Goal: Use online tool/utility: Utilize a website feature to perform a specific function

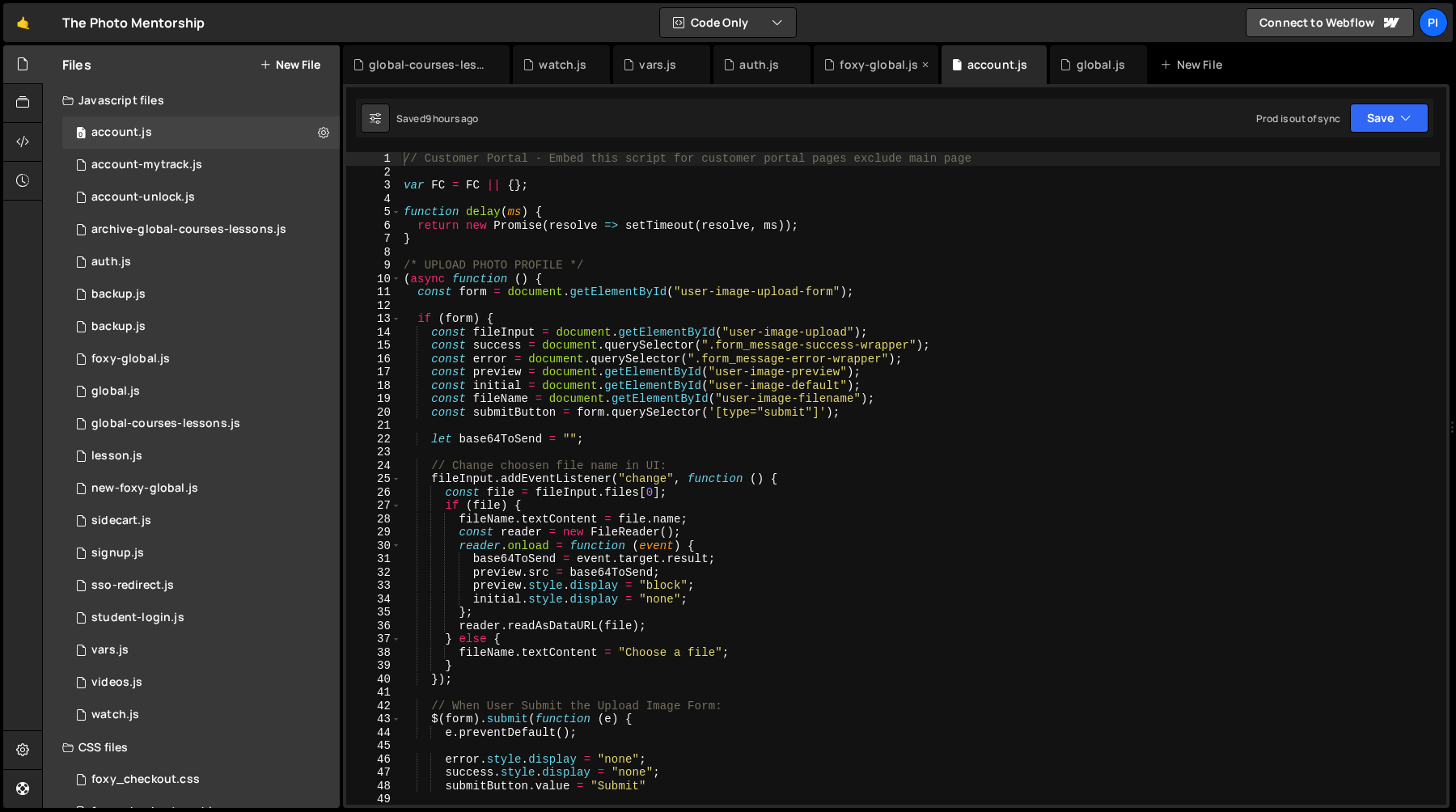
click at [862, 61] on div "foxy-global.js" at bounding box center [879, 65] width 78 height 16
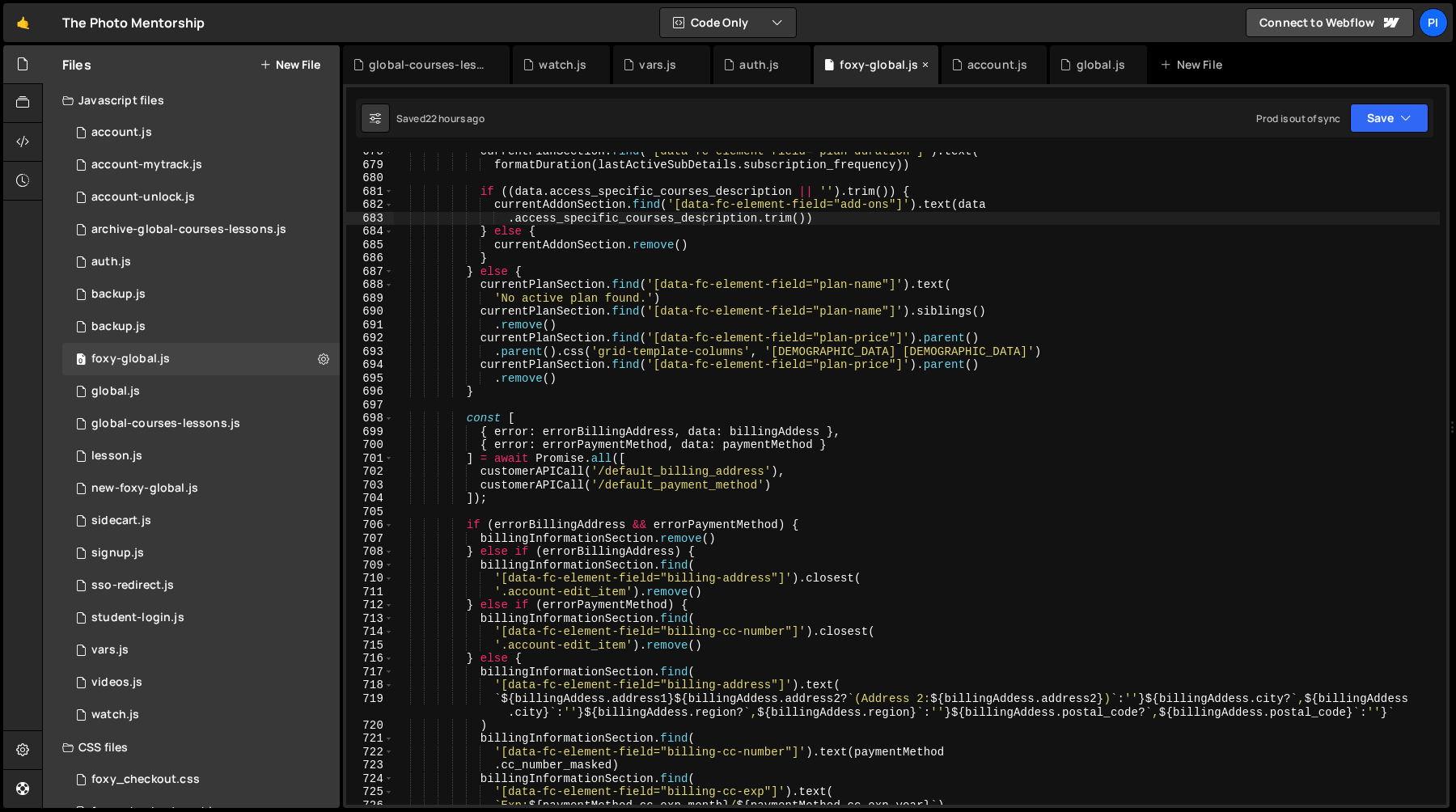
scroll to position [9131, 0]
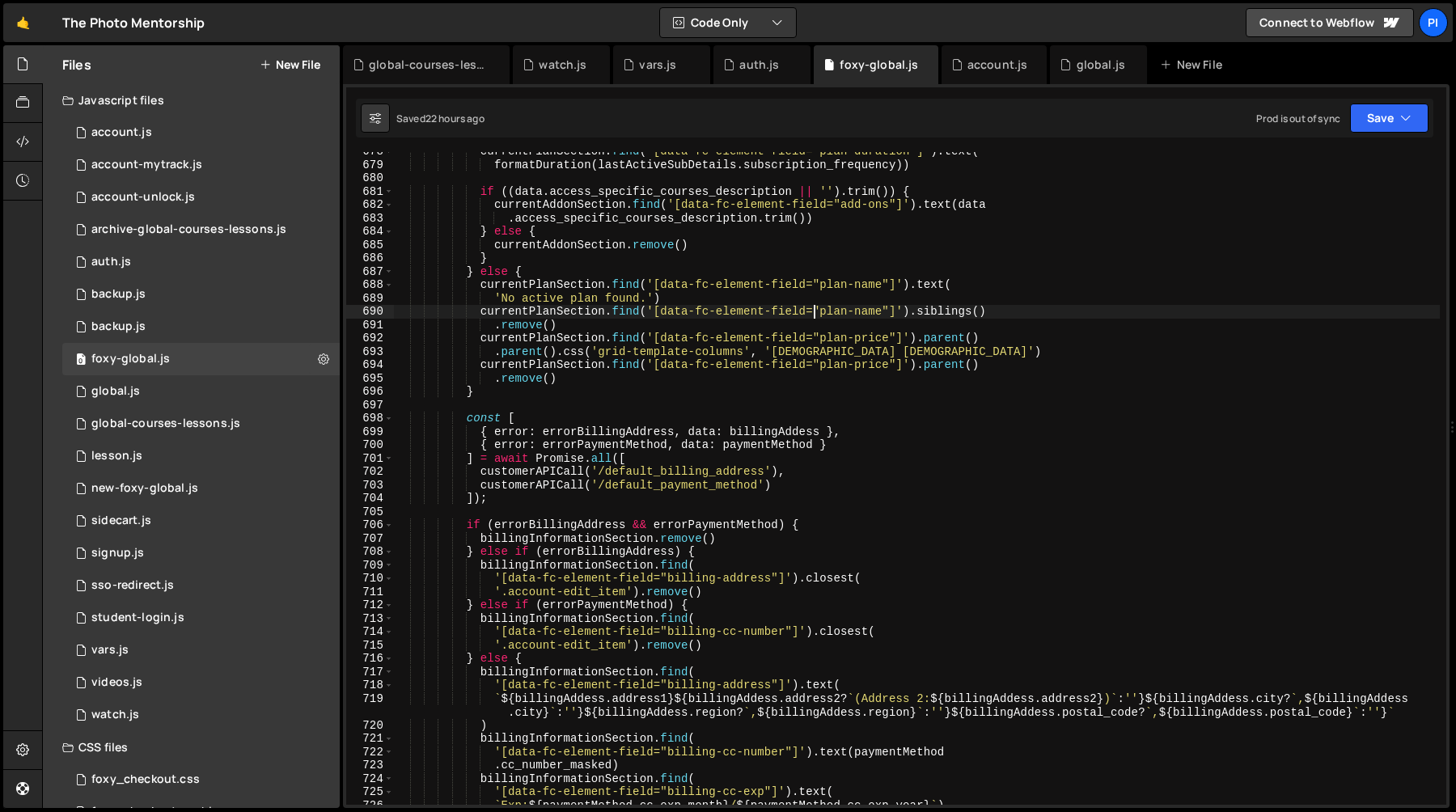
click at [814, 315] on div "currentPlanSection . find ( '[data-fc-element-field="plan-duration"]' ) . text …" at bounding box center [916, 484] width 1046 height 679
type textarea "currentPlanSection.find('[data-fc-element-field=o"plan-name"]').siblings()"
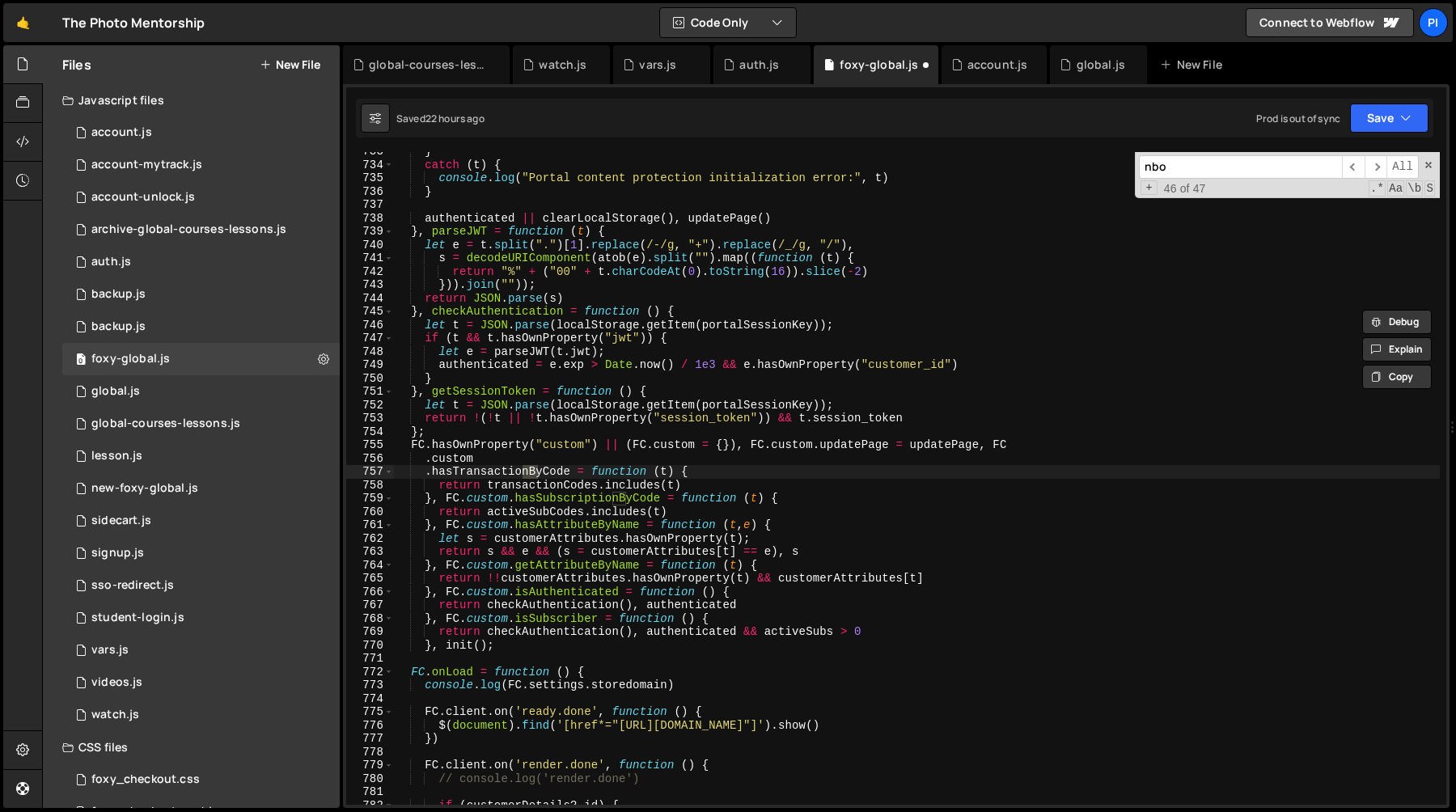
scroll to position [1034, 0]
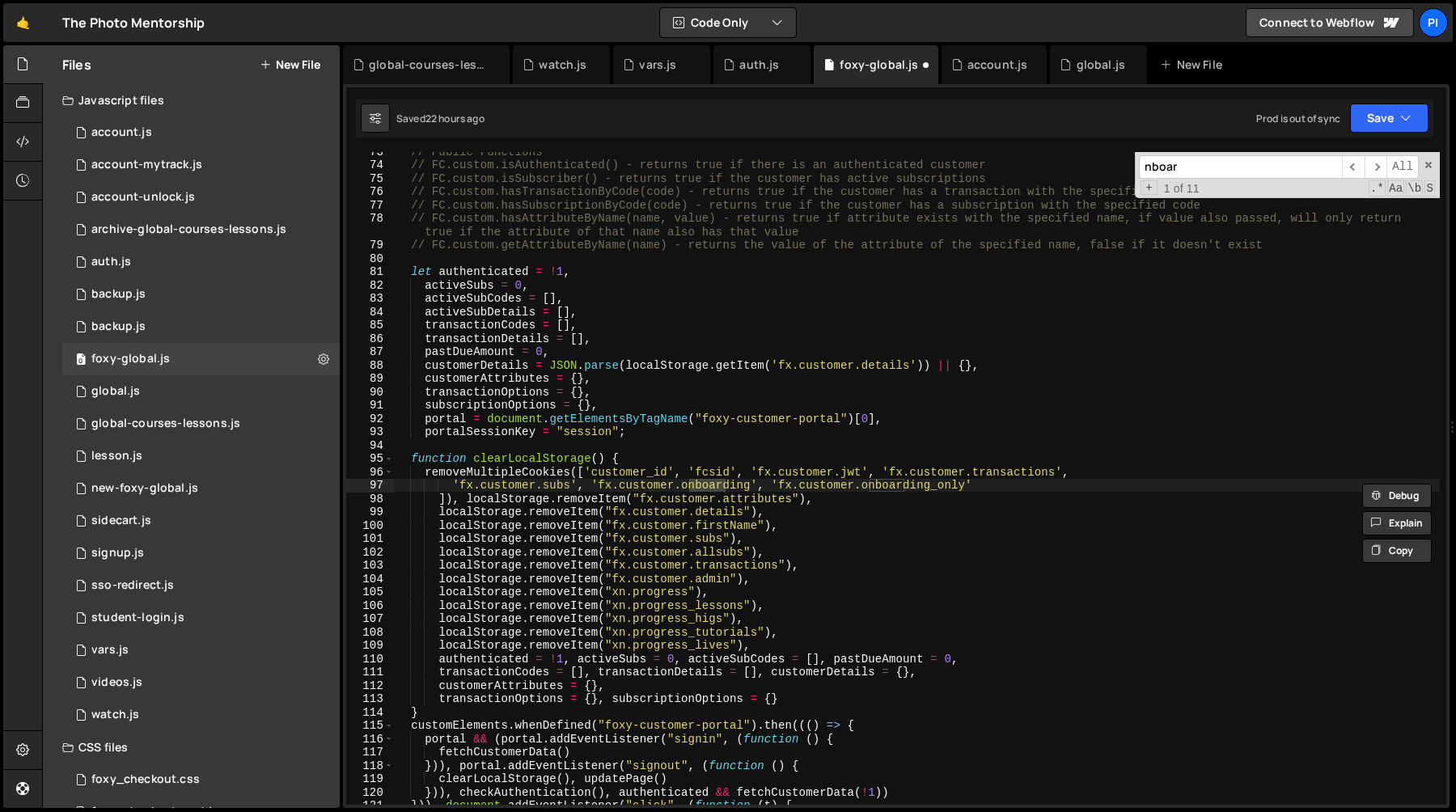
type input "nboar"
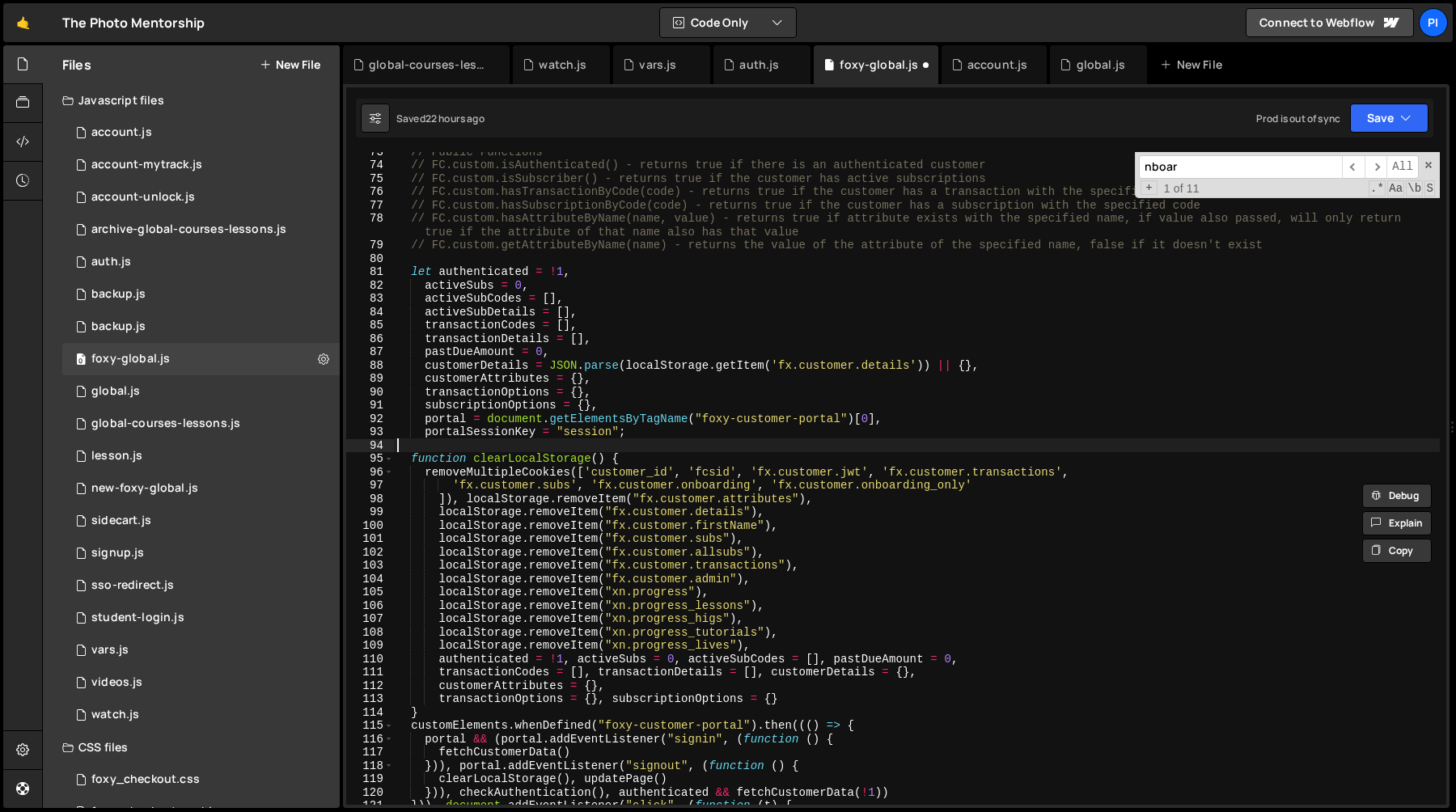
scroll to position [0, 0]
click at [750, 441] on div "// Public Functions // FC.custom.isAuthenticated() - returns true if there is a…" at bounding box center [916, 484] width 1046 height 679
type textarea "currentPlanSection.find('[data-fc-element-field="plan-name"]').siblings()"
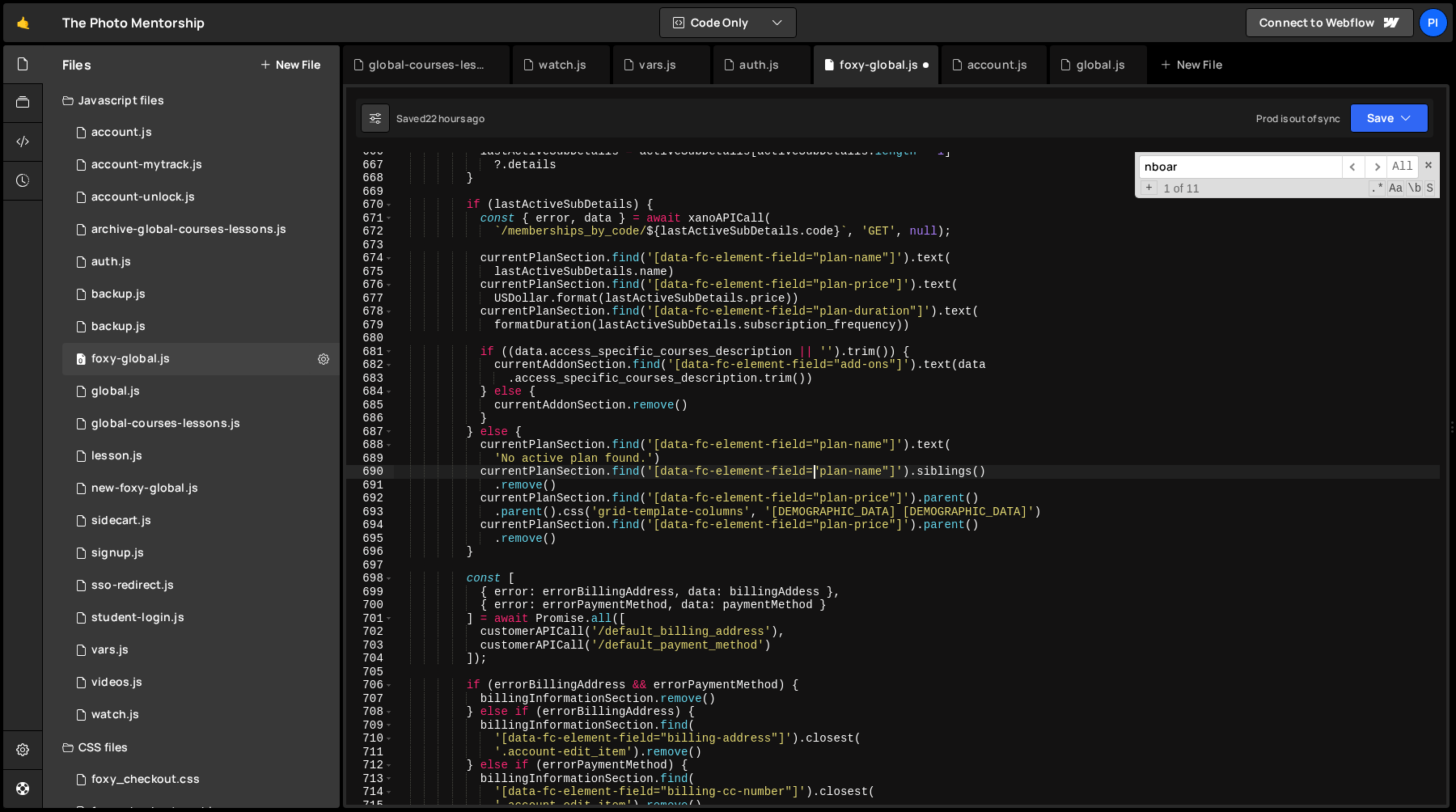
scroll to position [8971, 0]
click at [1213, 175] on input "nboar" at bounding box center [1240, 167] width 203 height 24
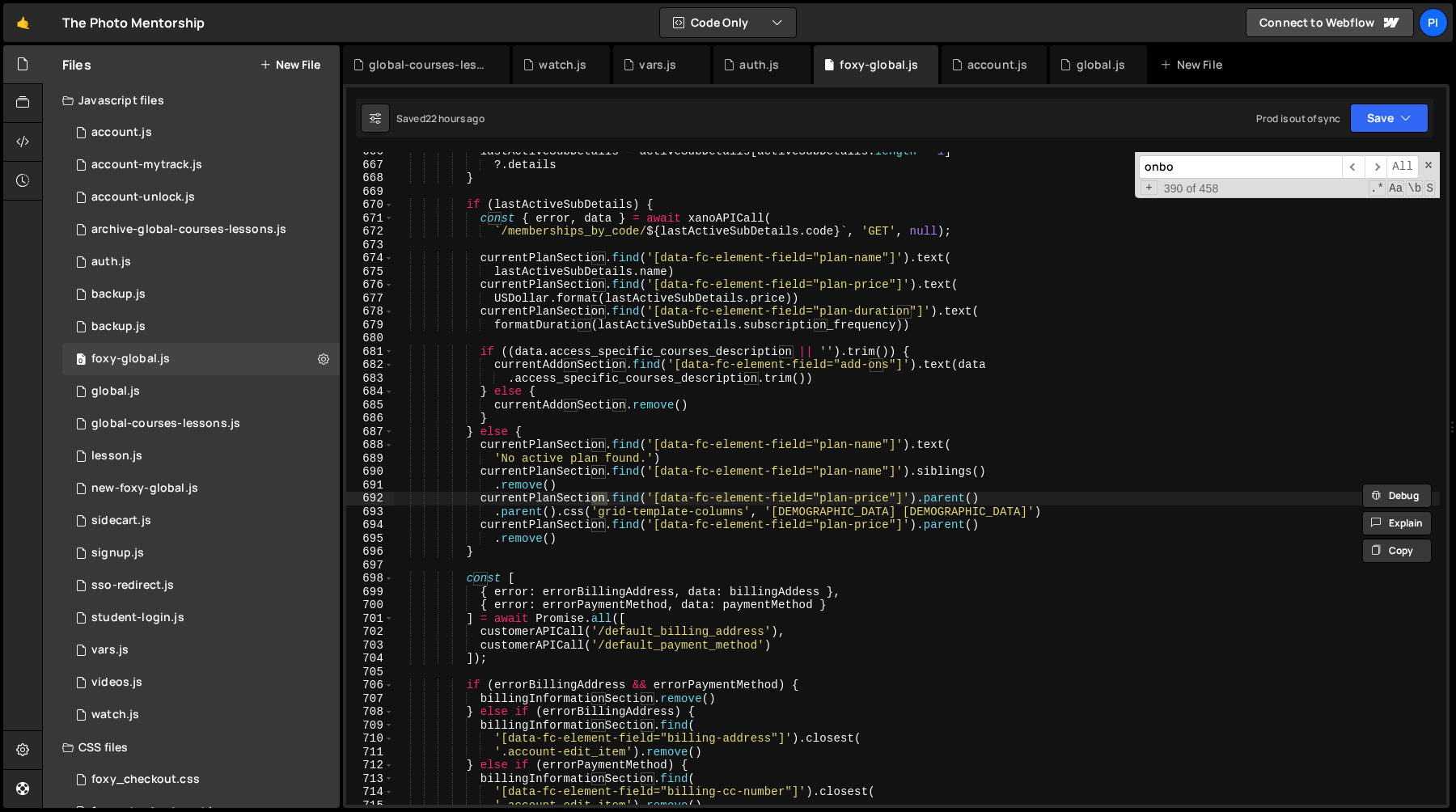
scroll to position [1034, 0]
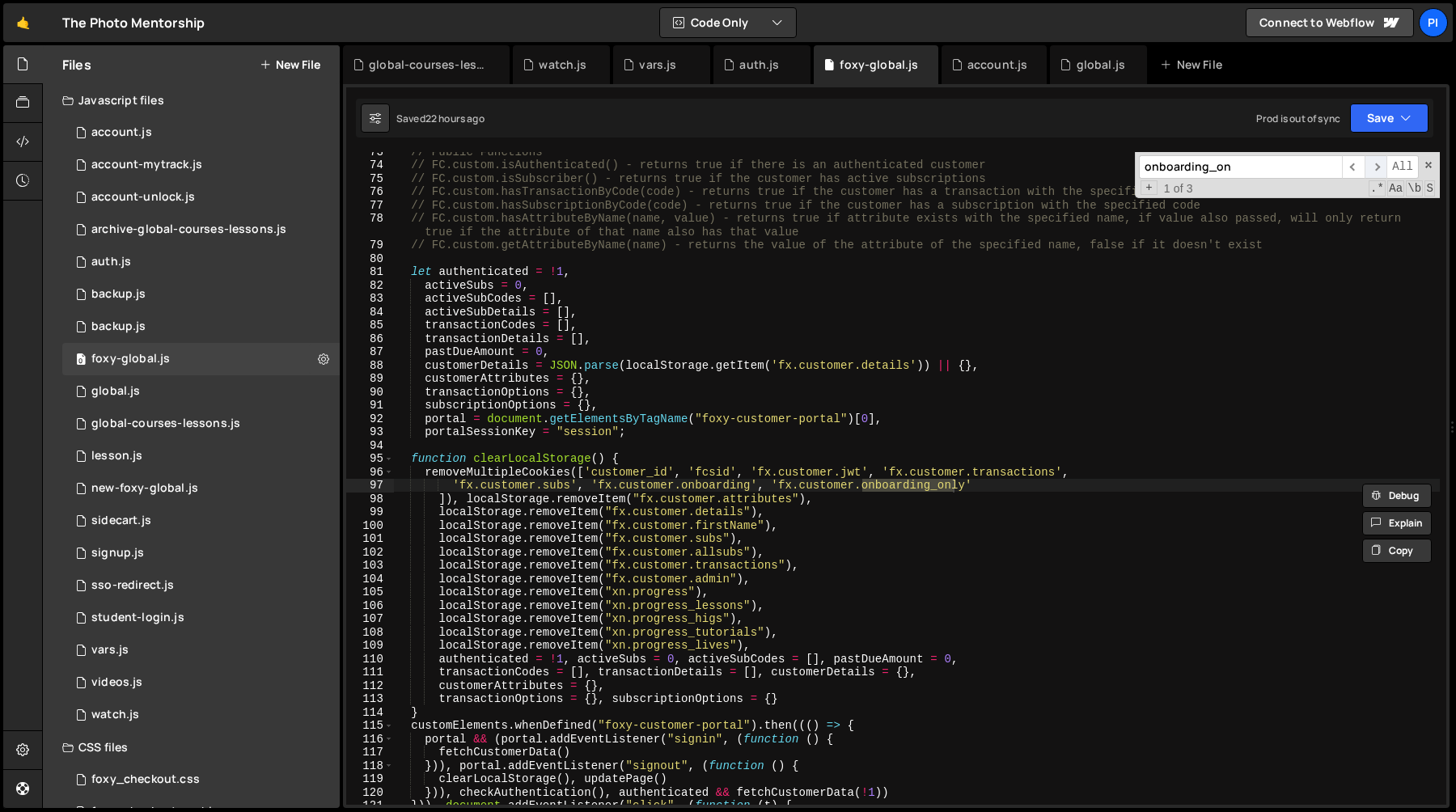
type input "onboarding_on"
click at [1371, 166] on span "​" at bounding box center [1375, 167] width 23 height 24
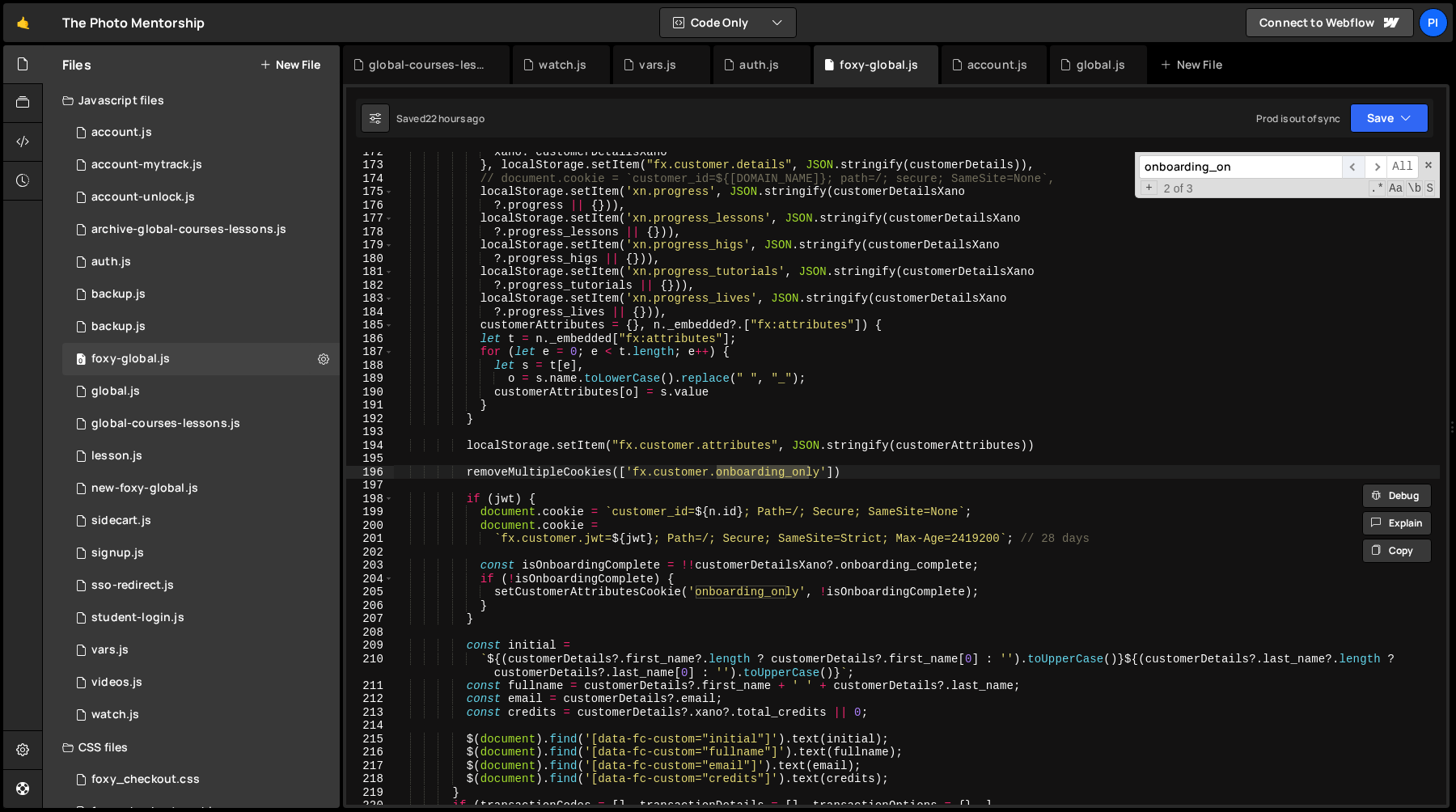
click at [1355, 168] on span "​" at bounding box center [1353, 167] width 23 height 24
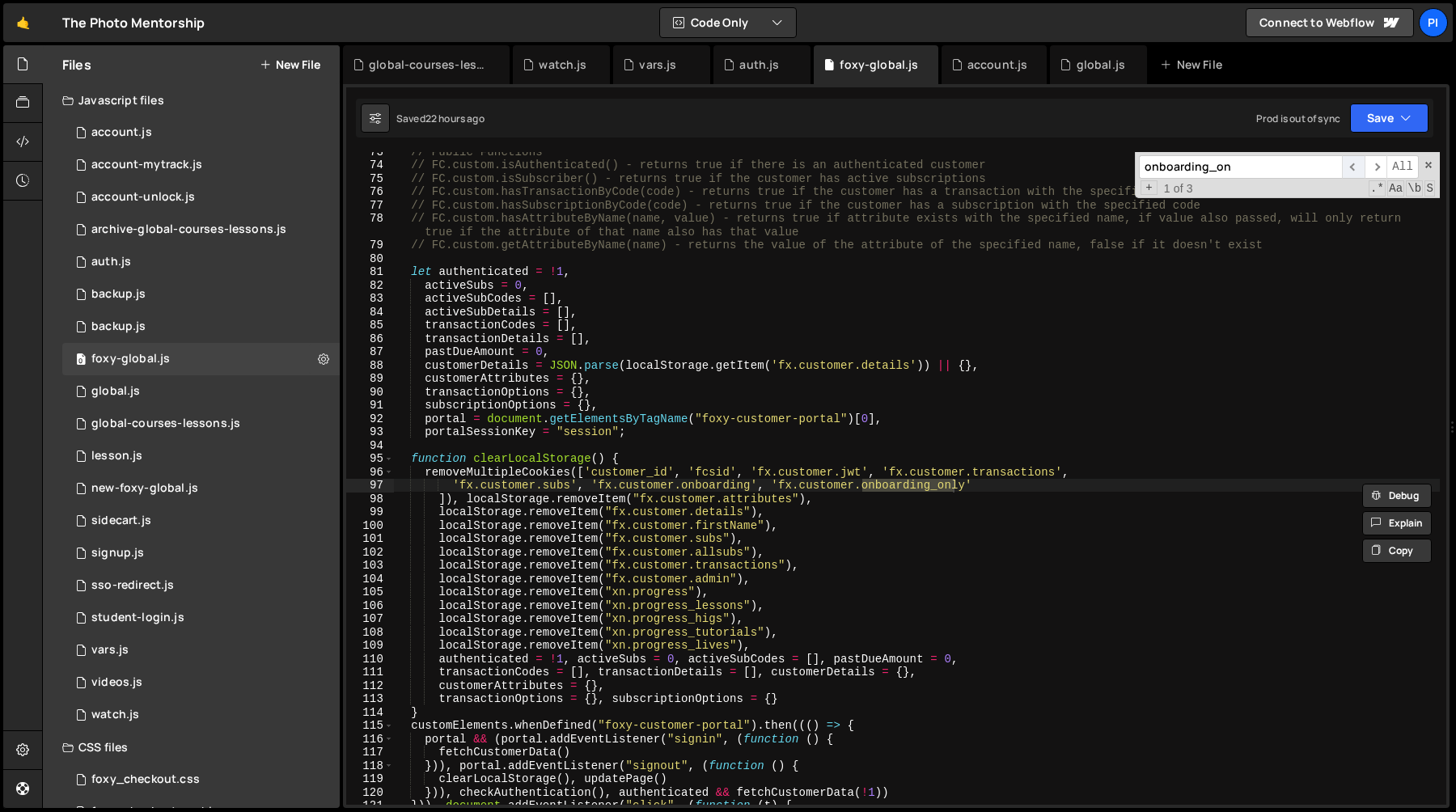
scroll to position [1034, 0]
click at [1376, 169] on span "​" at bounding box center [1375, 167] width 23 height 24
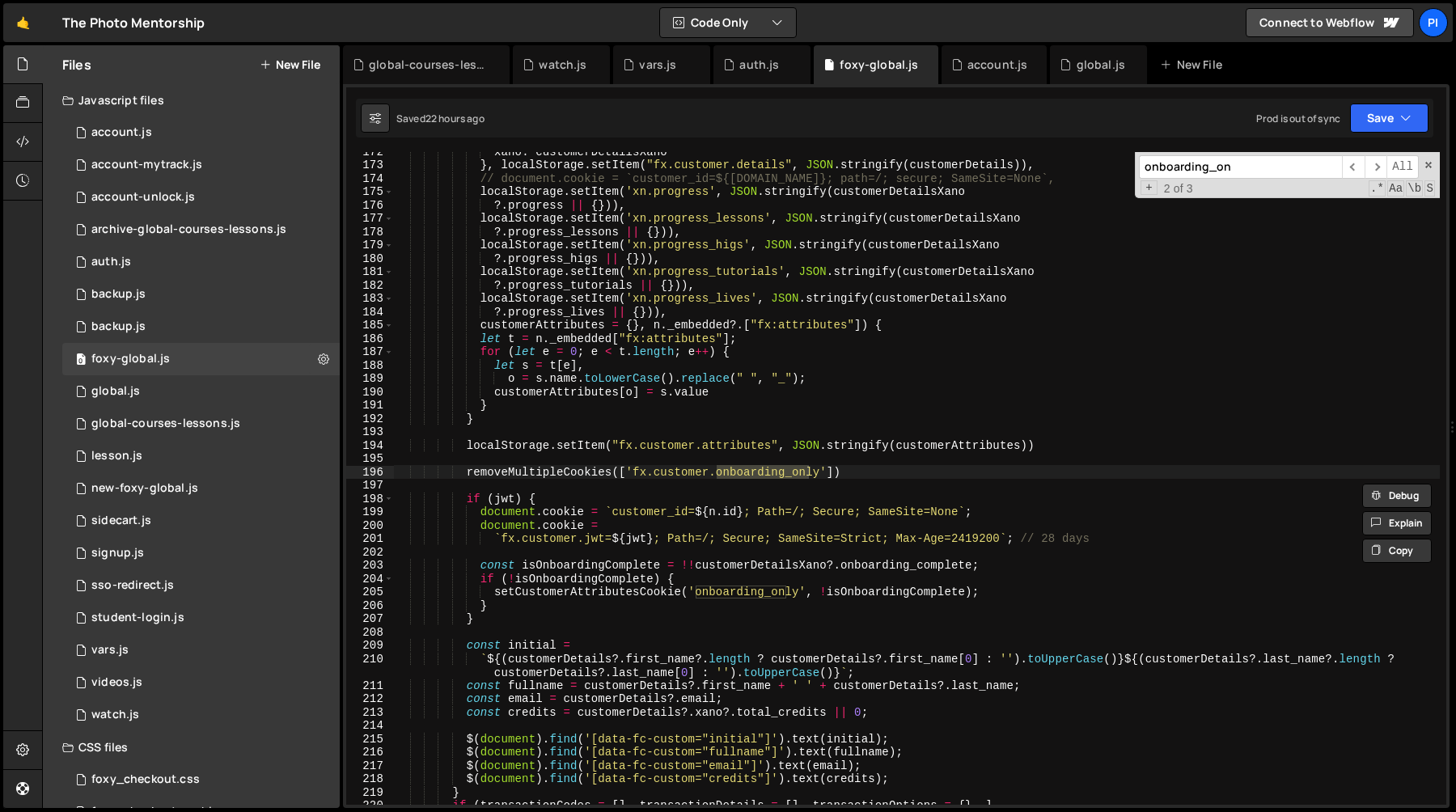
click at [856, 473] on div "xano : customerDetailsXano } , localStorage . setItem ( "fx.customer.details" ,…" at bounding box center [916, 484] width 1046 height 679
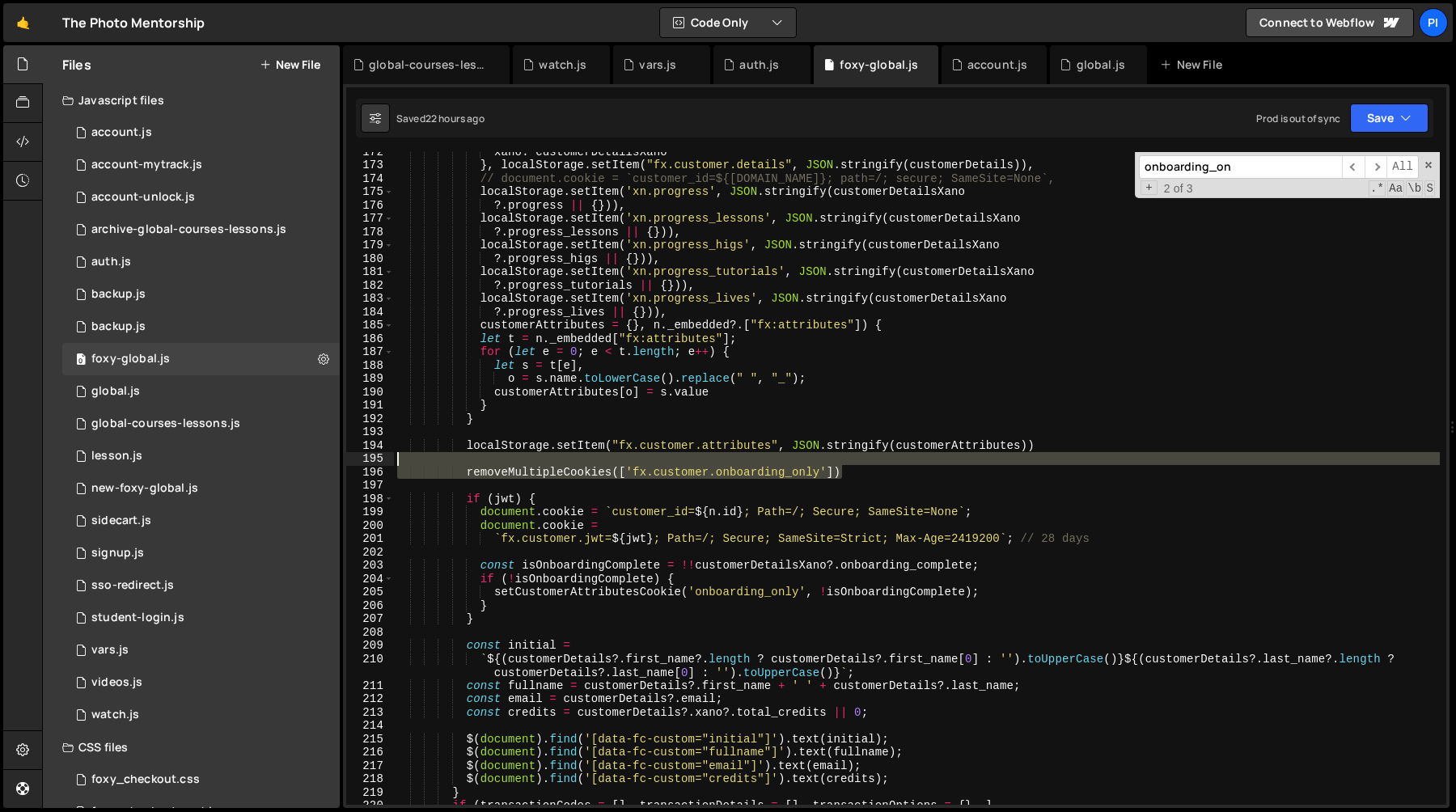
drag, startPoint x: 856, startPoint y: 473, endPoint x: 842, endPoint y: 461, distance: 18.4
click at [842, 461] on div "xano : customerDetailsXano } , localStorage . setItem ( "fx.customer.details" ,…" at bounding box center [916, 484] width 1046 height 679
click at [833, 473] on div "xano : customerDetailsXano } , localStorage . setItem ( "fx.customer.details" ,…" at bounding box center [916, 478] width 1046 height 653
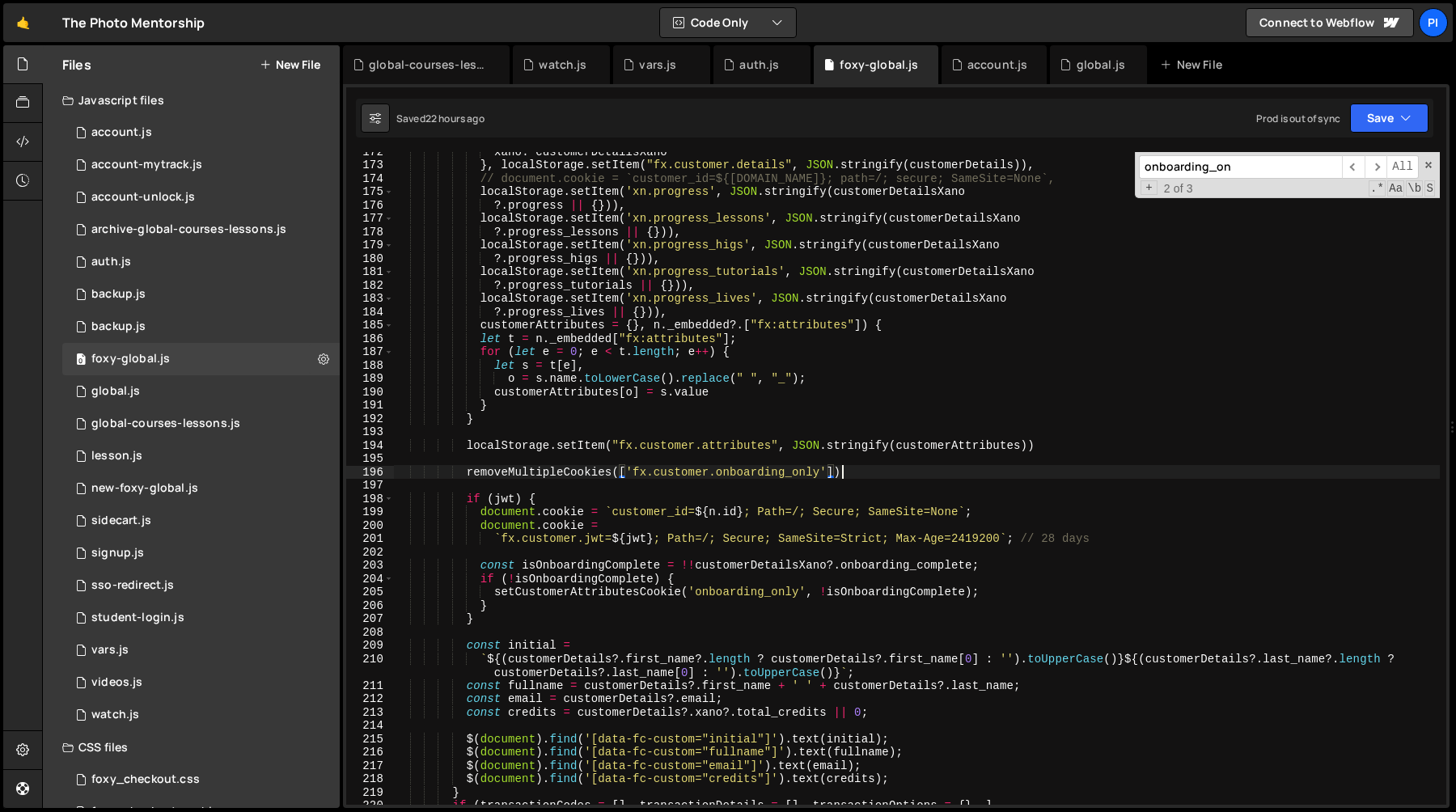
click at [882, 474] on div "xano : customerDetailsXano } , localStorage . setItem ( "fx.customer.details" ,…" at bounding box center [916, 484] width 1046 height 679
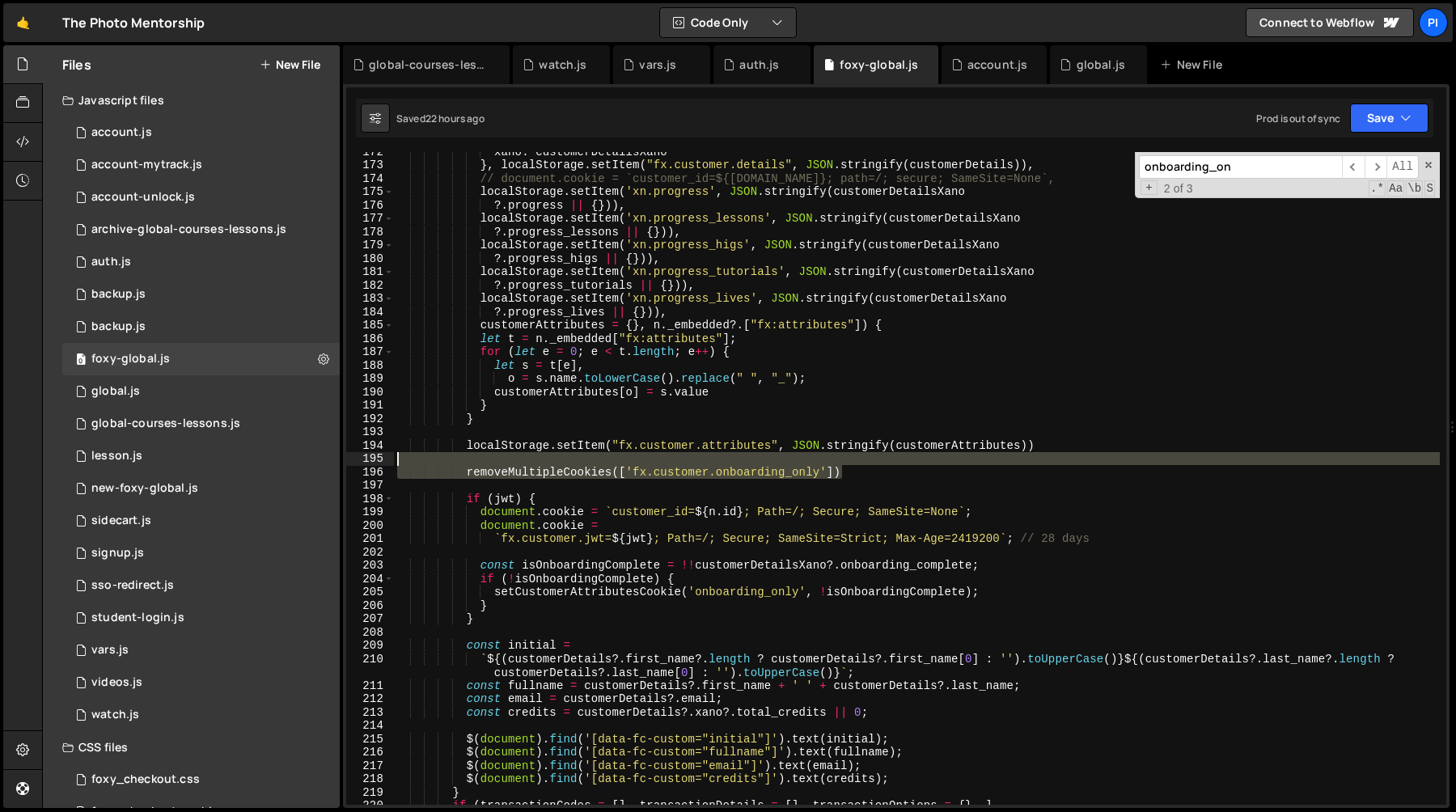
drag, startPoint x: 882, startPoint y: 474, endPoint x: 849, endPoint y: 463, distance: 34.8
click at [849, 463] on div "xano : customerDetailsXano } , localStorage . setItem ( "fx.customer.details" ,…" at bounding box center [916, 484] width 1046 height 679
click at [847, 472] on div "xano : customerDetailsXano } , localStorage . setItem ( "fx.customer.details" ,…" at bounding box center [916, 478] width 1046 height 653
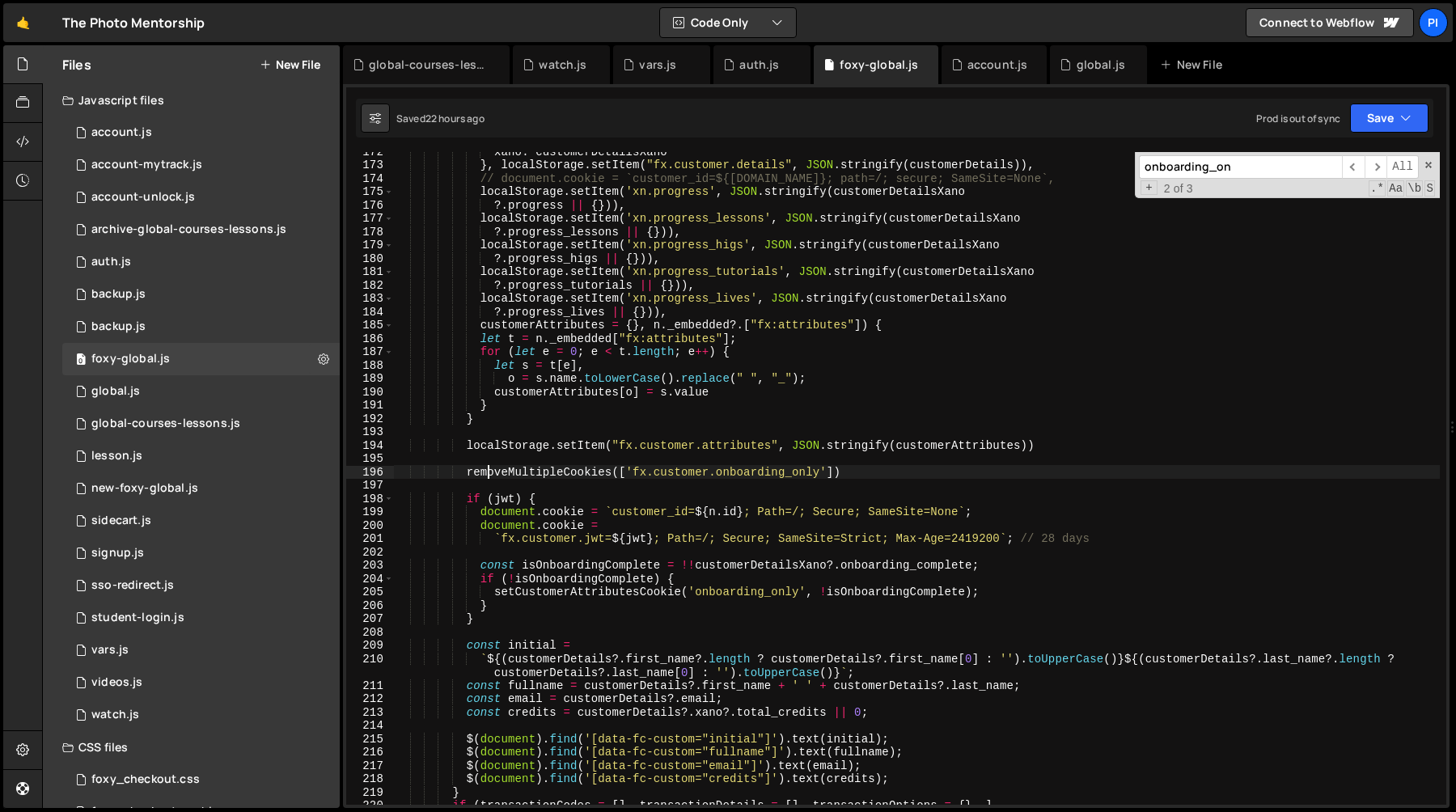
click at [485, 471] on div "xano : customerDetailsXano } , localStorage . setItem ( "fx.customer.details" ,…" at bounding box center [916, 484] width 1046 height 679
click at [473, 473] on div "xano : customerDetailsXano } , localStorage . setItem ( "fx.customer.details" ,…" at bounding box center [916, 484] width 1046 height 679
click at [468, 473] on div "xano : customerDetailsXano } , localStorage . setItem ( "fx.customer.details" ,…" at bounding box center [916, 484] width 1046 height 679
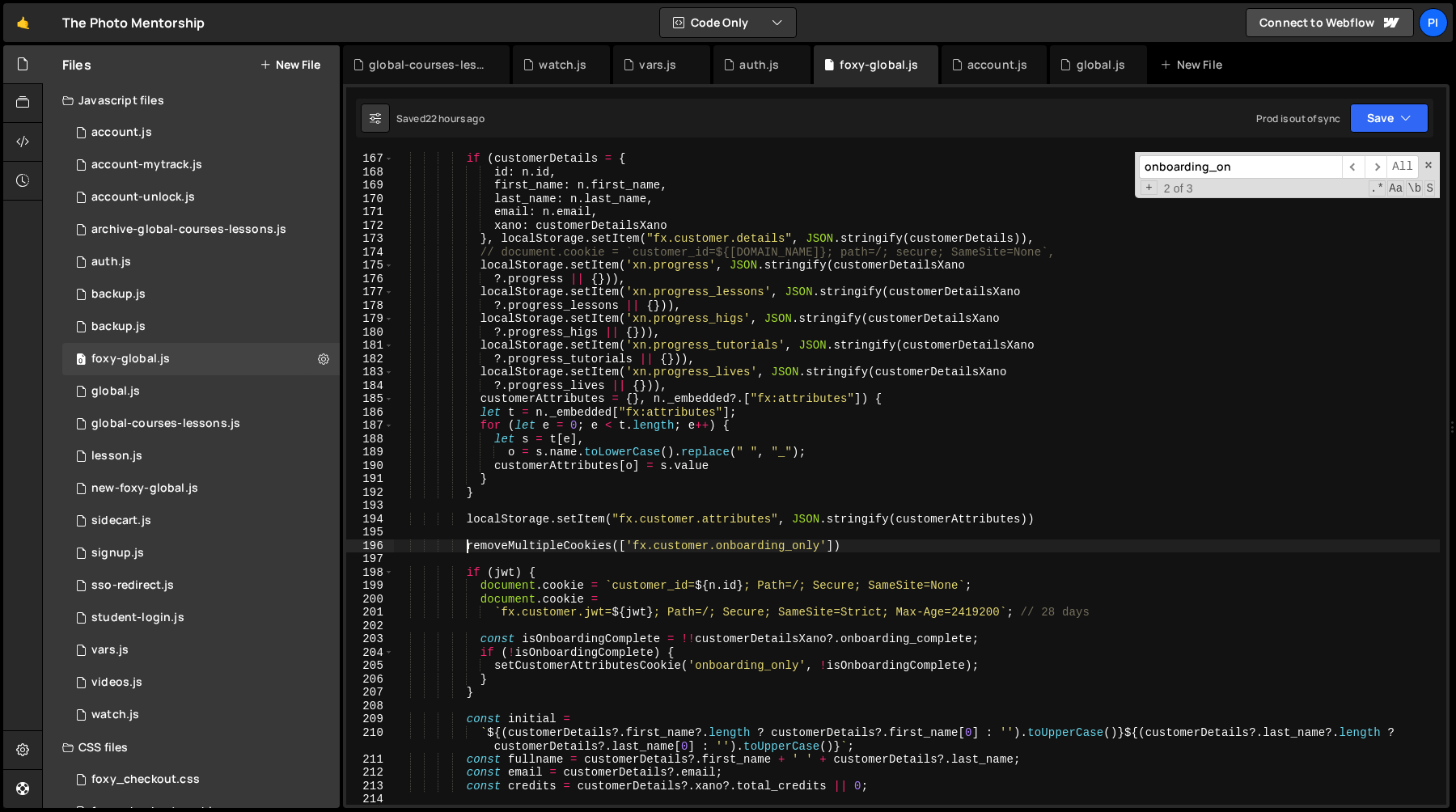
scroll to position [2280, 0]
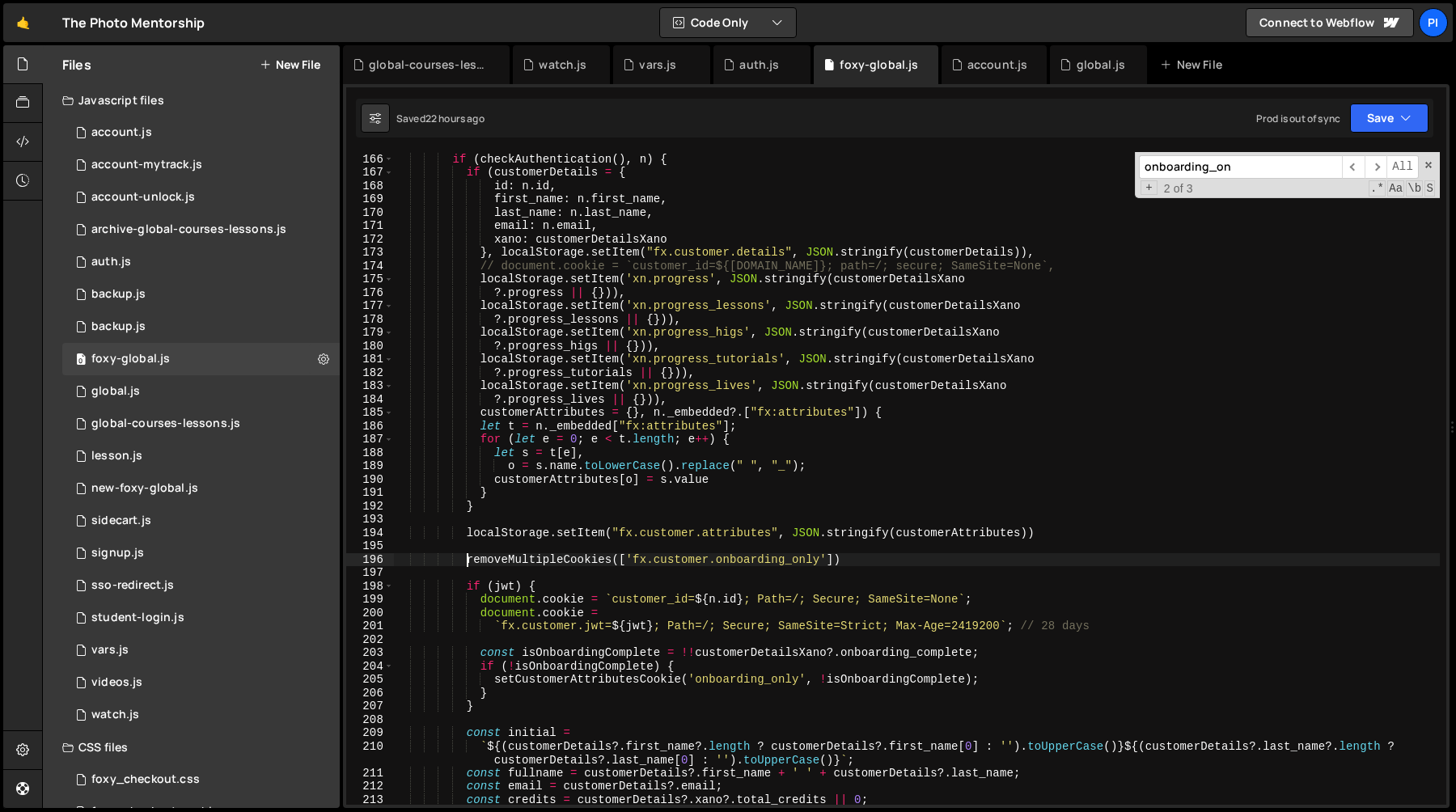
type textarea "// removeMultipleCookies(['fx.customer.onboarding_only'])"
click at [656, 551] on div "if ( checkAuthentication ( ) , n ) { if ( customerDetails = { id : n . id , fir…" at bounding box center [916, 478] width 1046 height 679
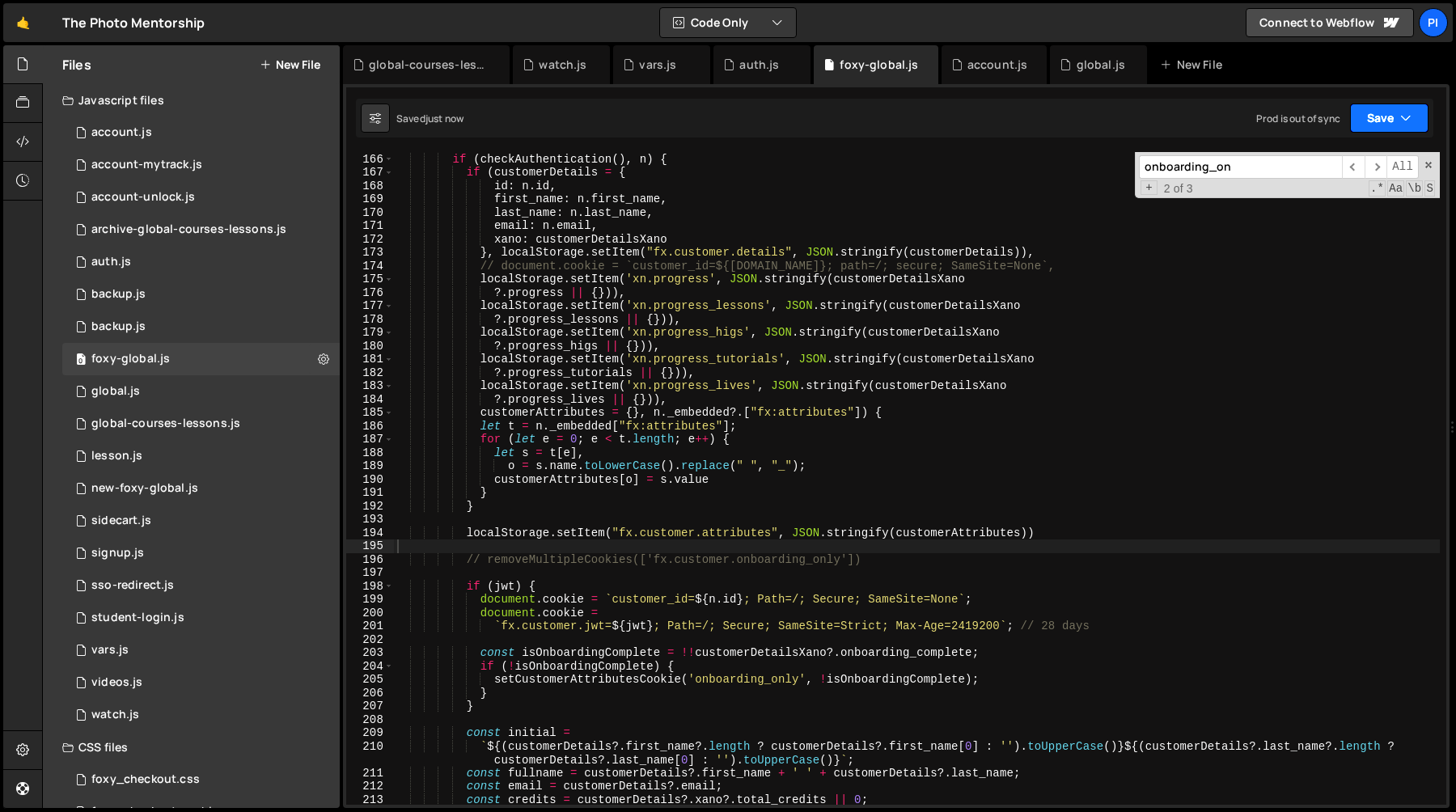
click at [1385, 118] on button "Save" at bounding box center [1389, 118] width 78 height 29
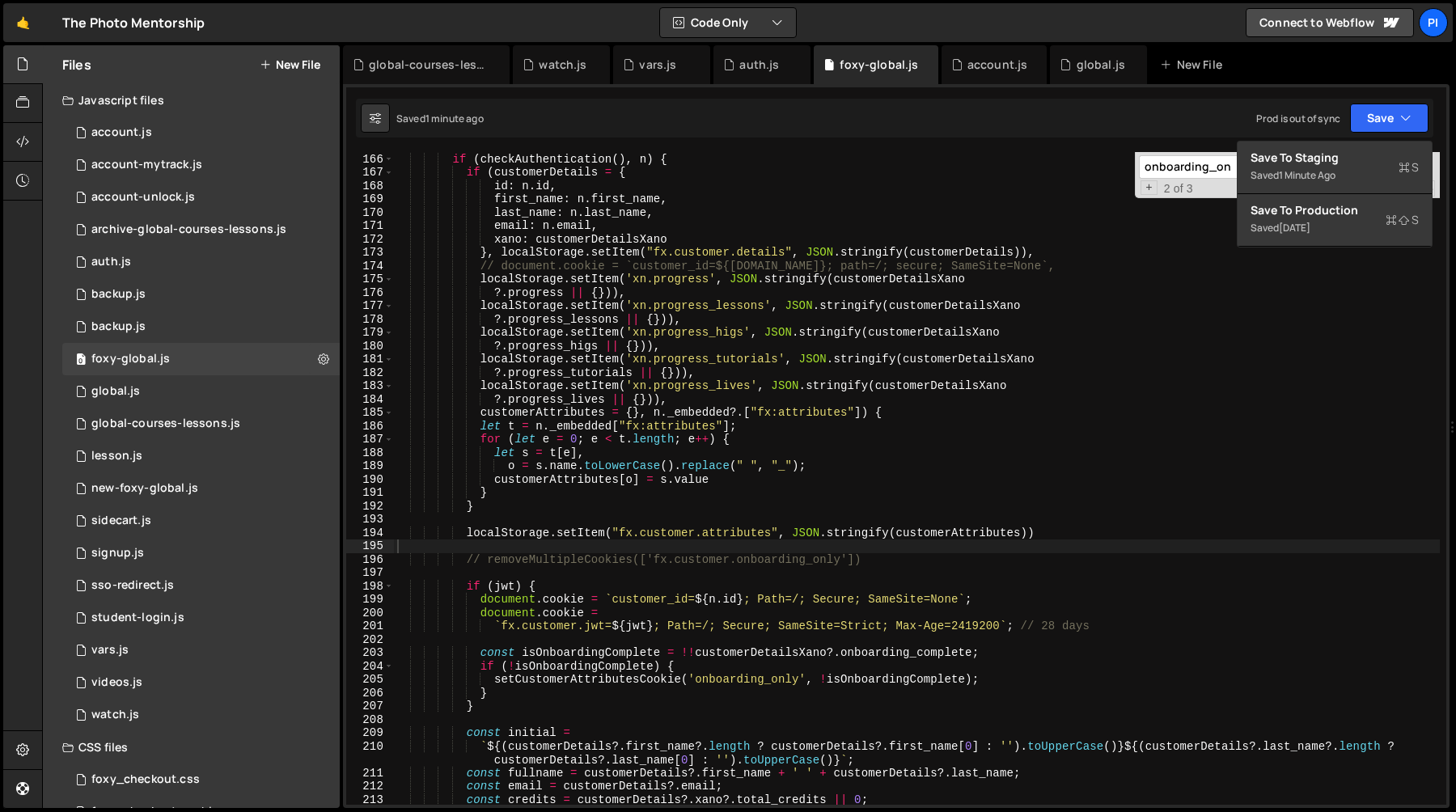
type textarea "// removeMultipleCookies(['fx.customer.onboarding_only'])"
click at [694, 559] on div "if ( checkAuthentication ( ) , n ) { if ( customerDetails = { id : n . id , fir…" at bounding box center [916, 478] width 1046 height 679
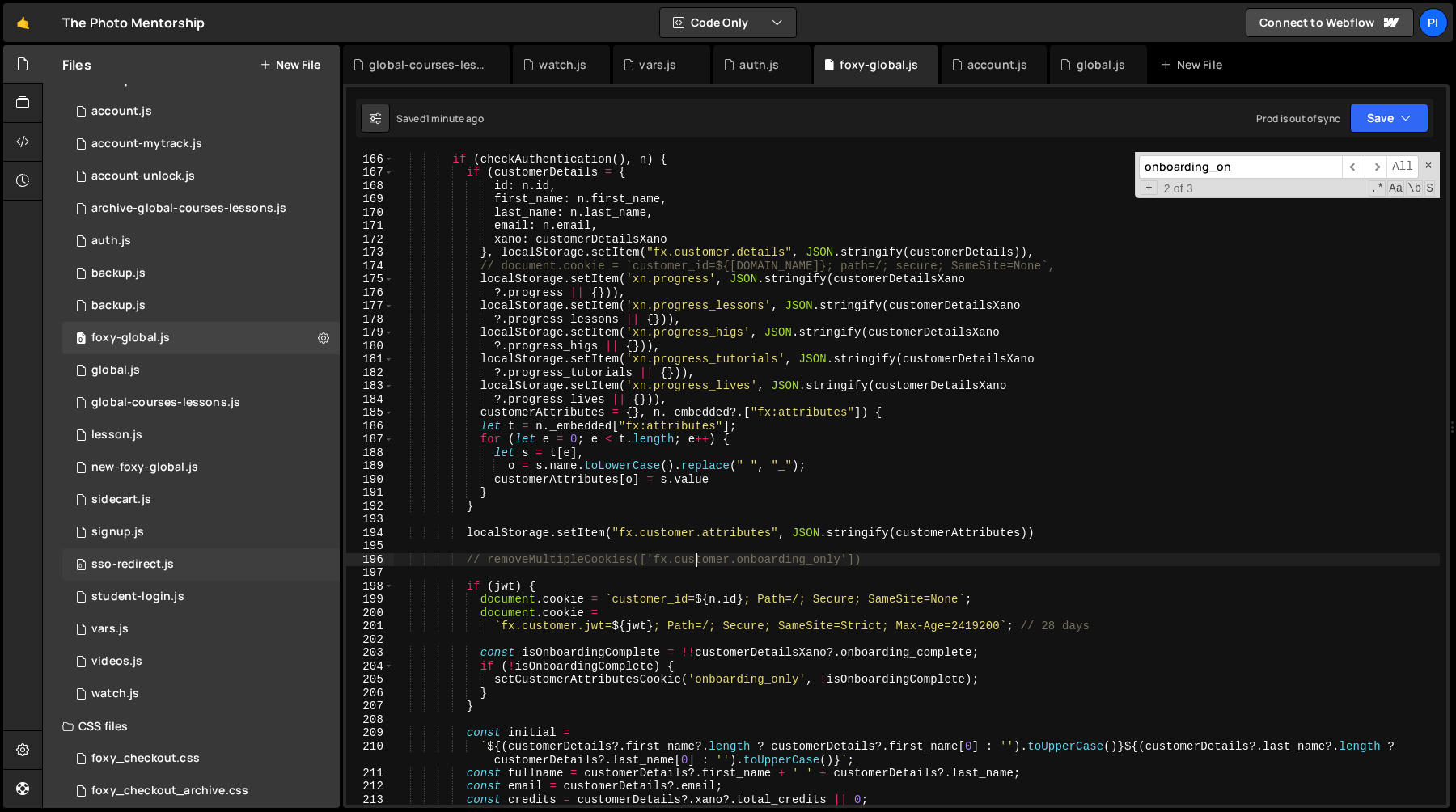
scroll to position [0, 0]
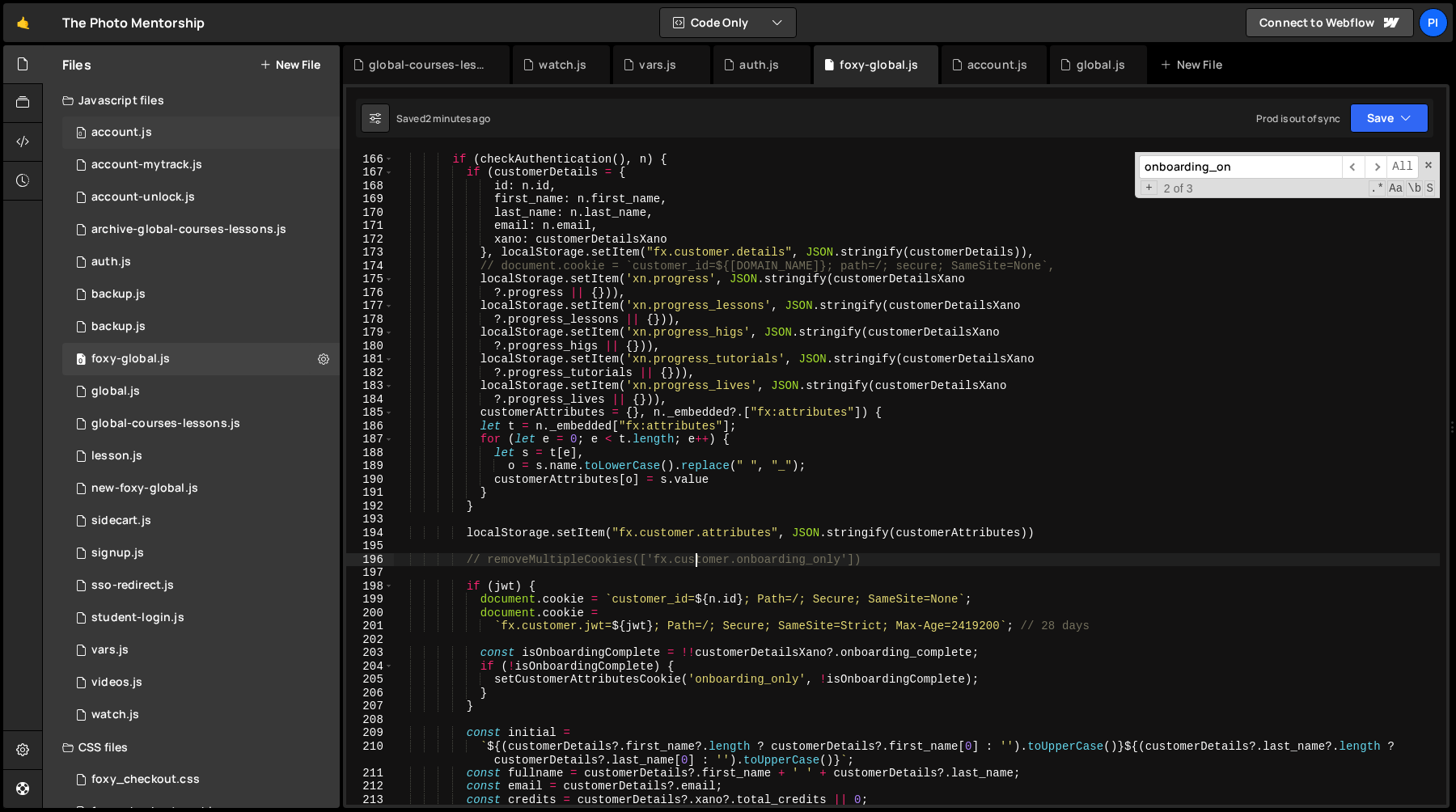
click at [195, 139] on div "0 account.js 0" at bounding box center [201, 132] width 277 height 32
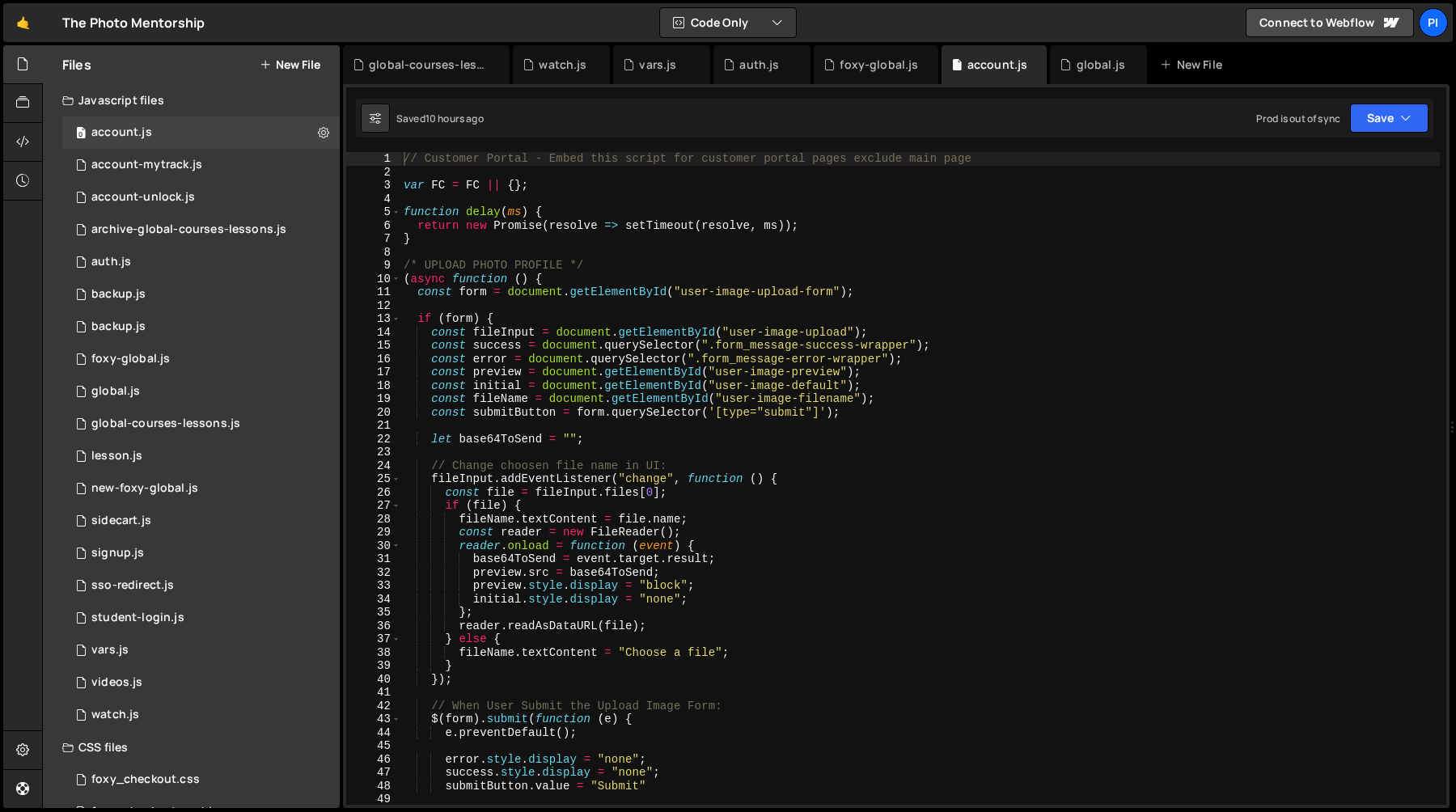
type textarea "const initial = document.getElementById("user-image-default");"
click at [641, 385] on div "// Customer Portal - Embed this script for customer portal pages exclude main p…" at bounding box center [920, 491] width 1039 height 679
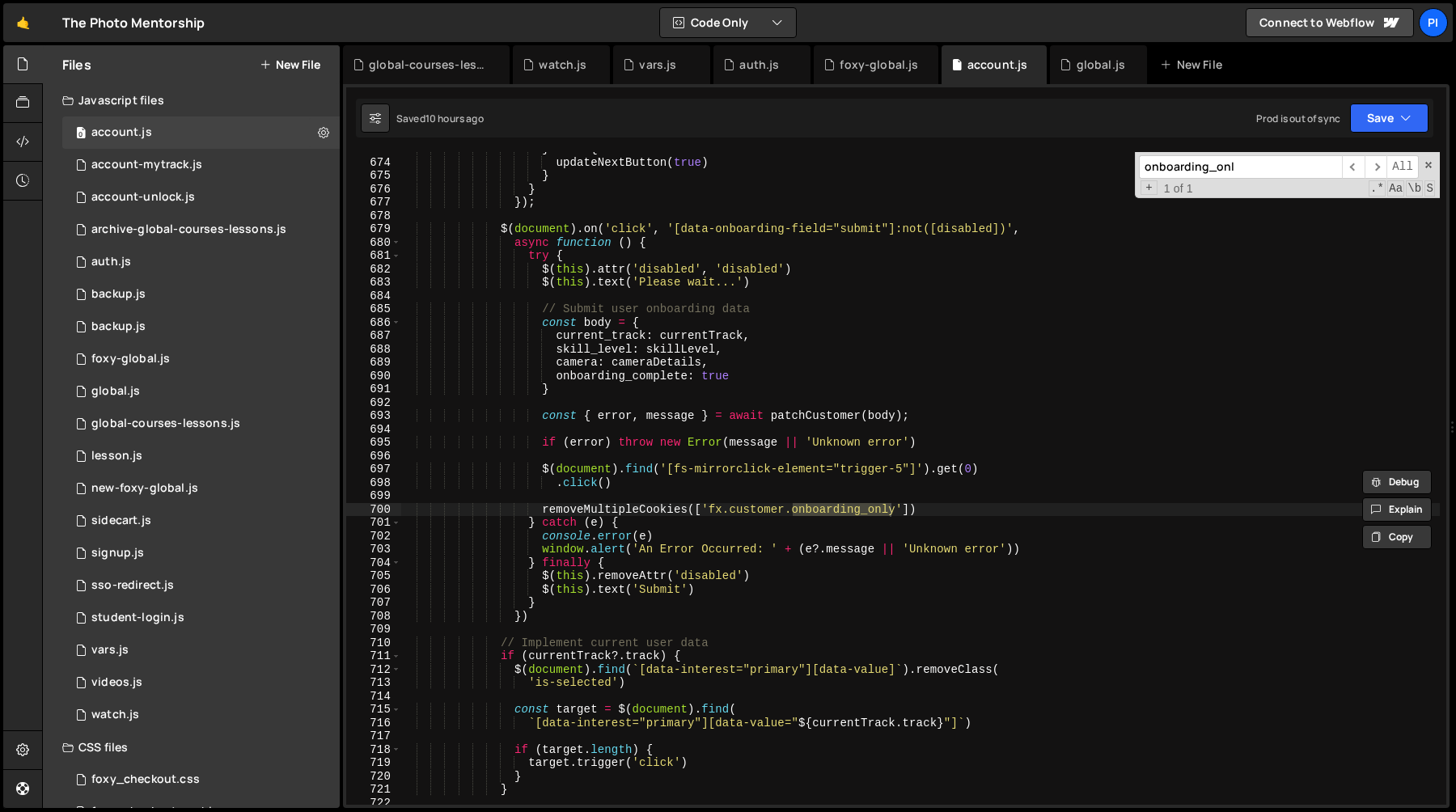
scroll to position [9040, 0]
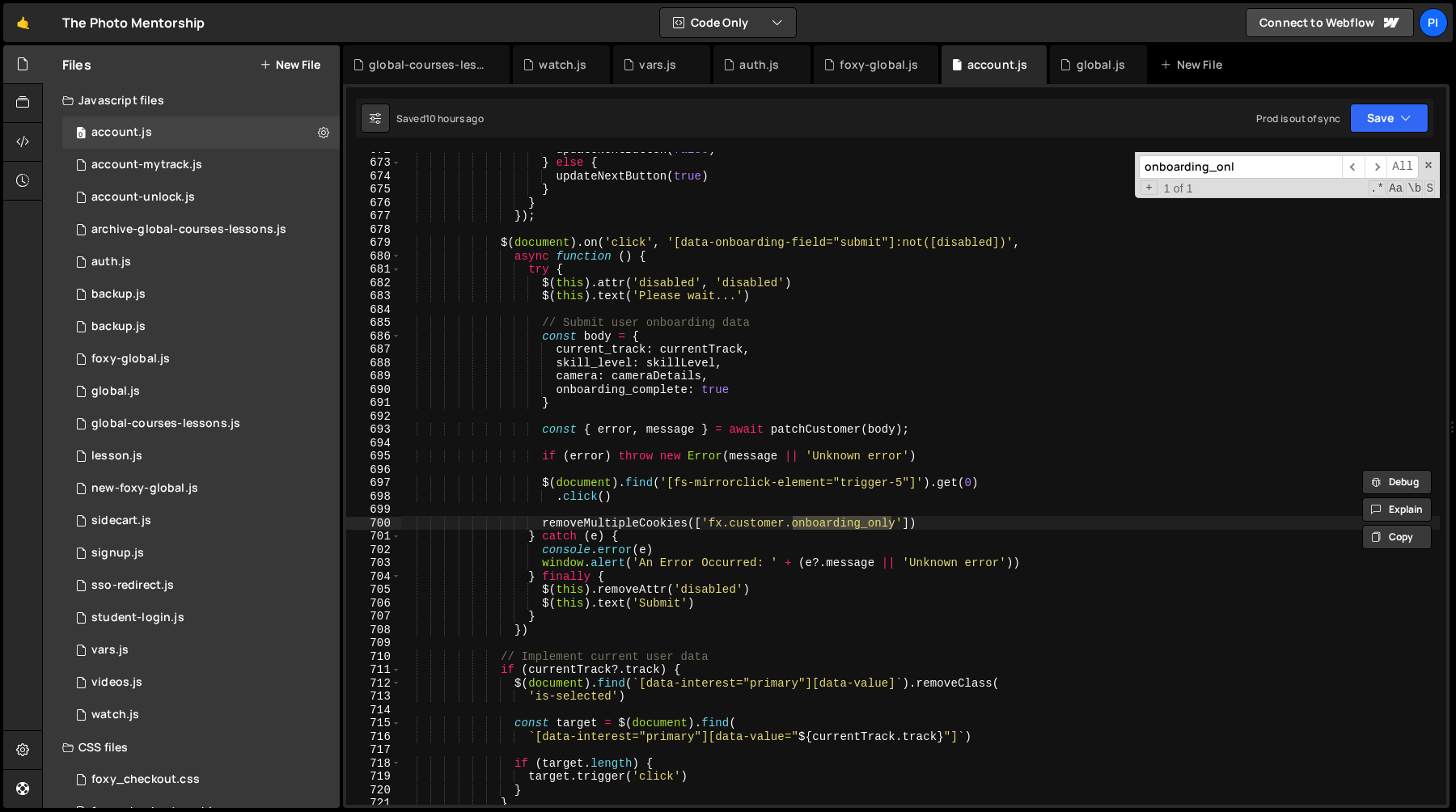
type input "onboarding_onl"
click at [631, 505] on div "updateNextButton ( false ) } else { updateNextButton ( true ) } } }) ; $ ( docu…" at bounding box center [920, 481] width 1039 height 679
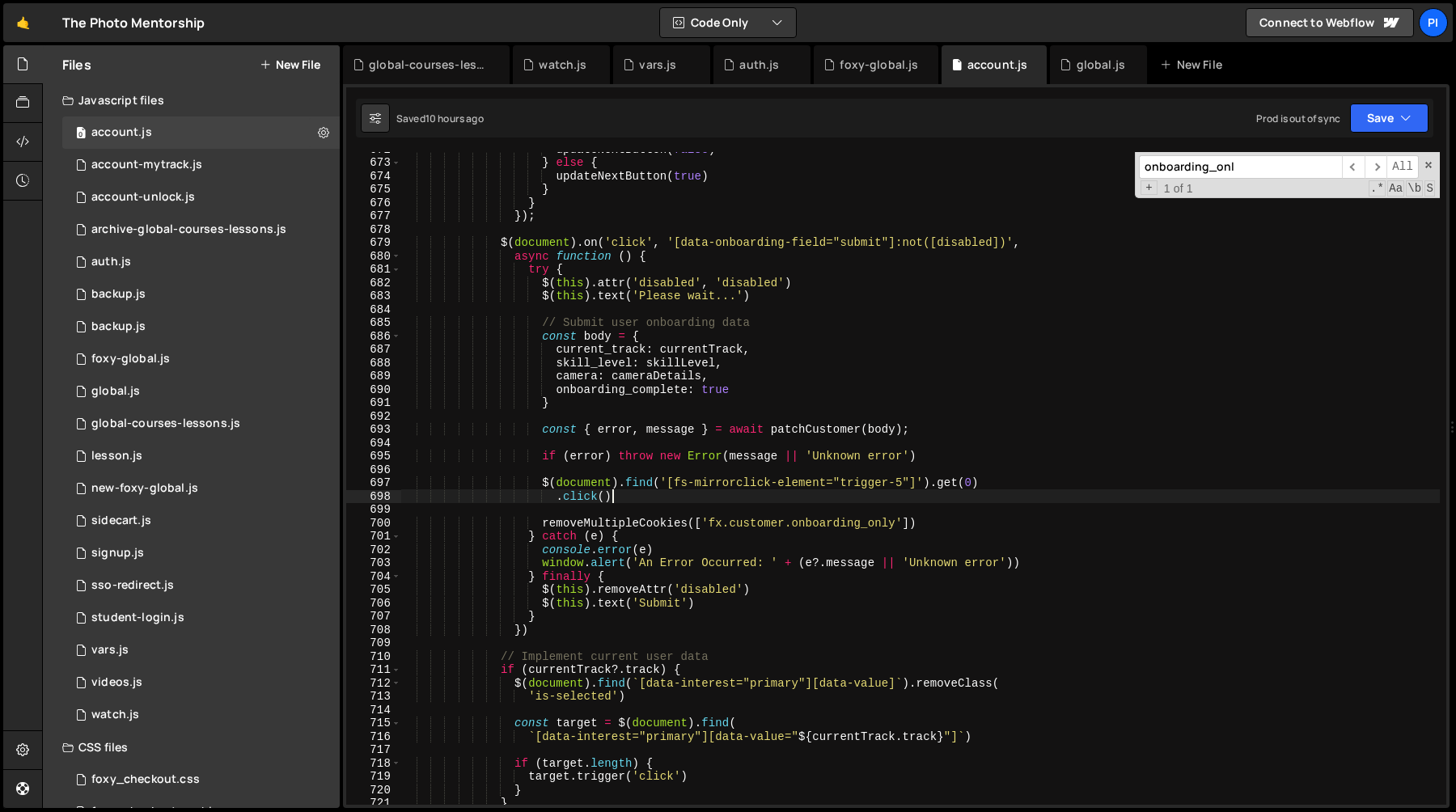
click at [651, 496] on div "updateNextButton ( false ) } else { updateNextButton ( true ) } } }) ; $ ( docu…" at bounding box center [920, 481] width 1039 height 679
click at [942, 524] on div "updateNextButton ( false ) } else { updateNextButton ( true ) } } }) ; $ ( docu…" at bounding box center [920, 481] width 1039 height 679
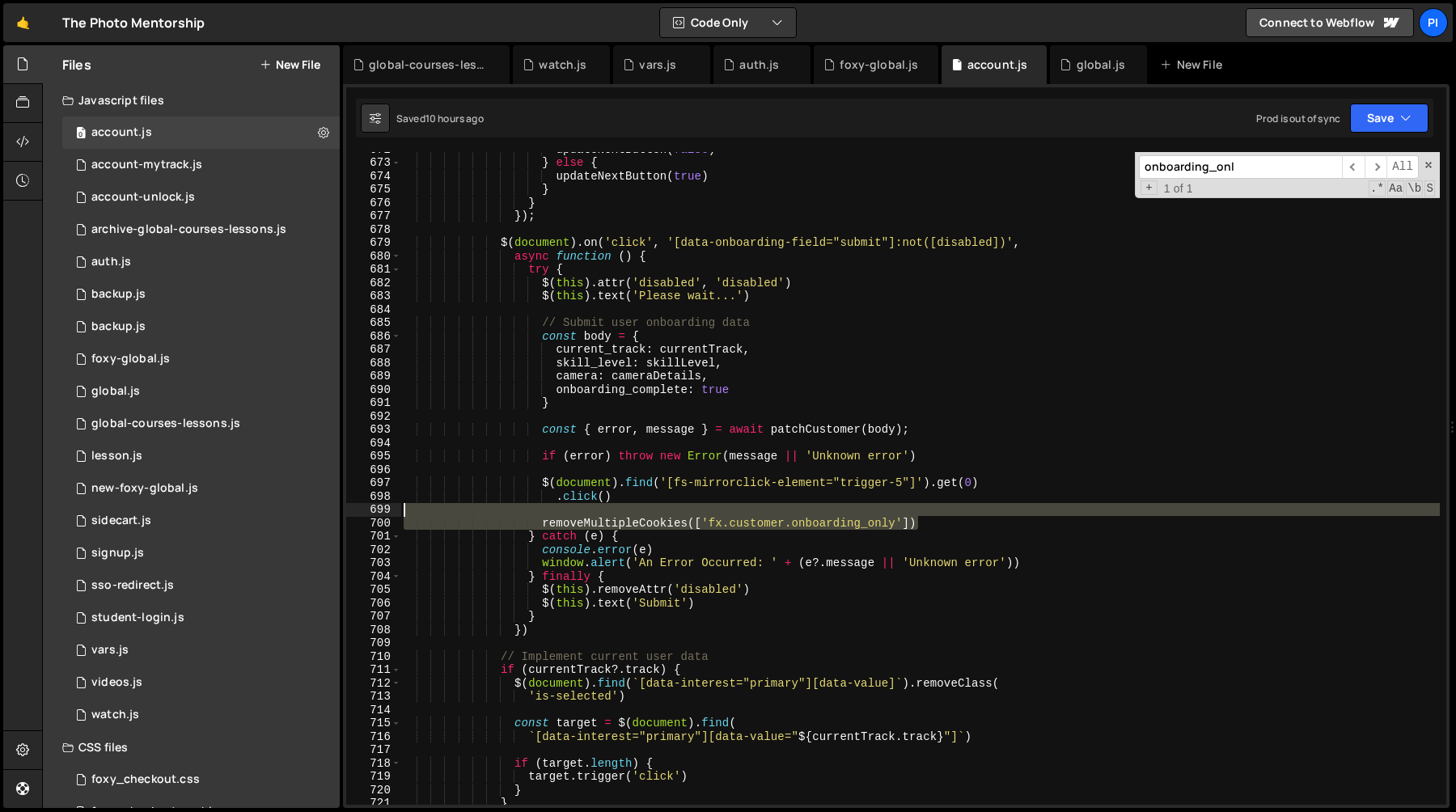
drag, startPoint x: 942, startPoint y: 524, endPoint x: 923, endPoint y: 511, distance: 23.0
click at [923, 511] on div "updateNextButton ( false ) } else { updateNextButton ( true ) } } }) ; $ ( docu…" at bounding box center [920, 481] width 1039 height 679
click at [849, 491] on div "updateNextButton ( false ) } else { updateNextButton ( true ) } } }) ; $ ( docu…" at bounding box center [920, 481] width 1039 height 679
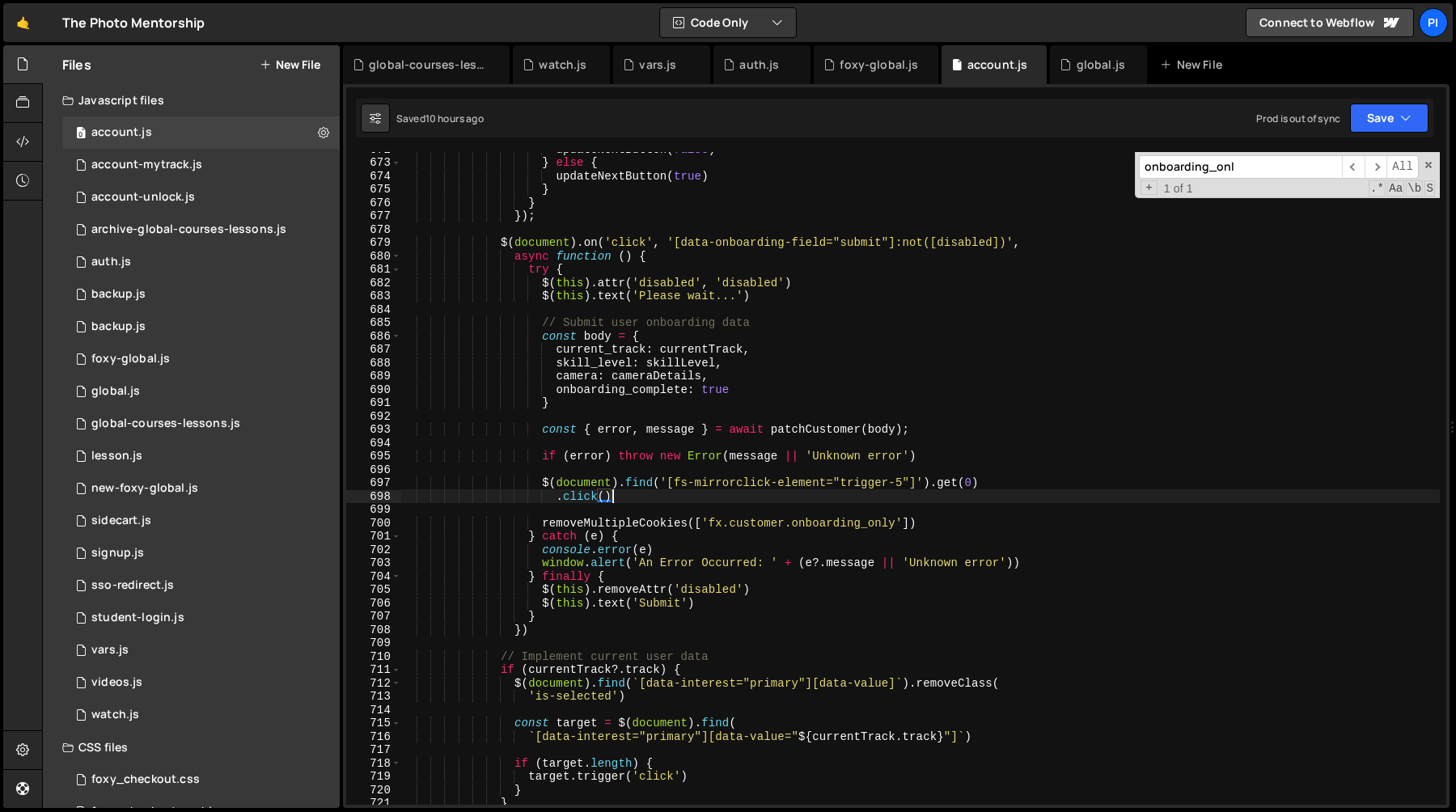
click at [934, 524] on div "updateNextButton ( false ) } else { updateNextButton ( true ) } } }) ; $ ( docu…" at bounding box center [920, 481] width 1039 height 679
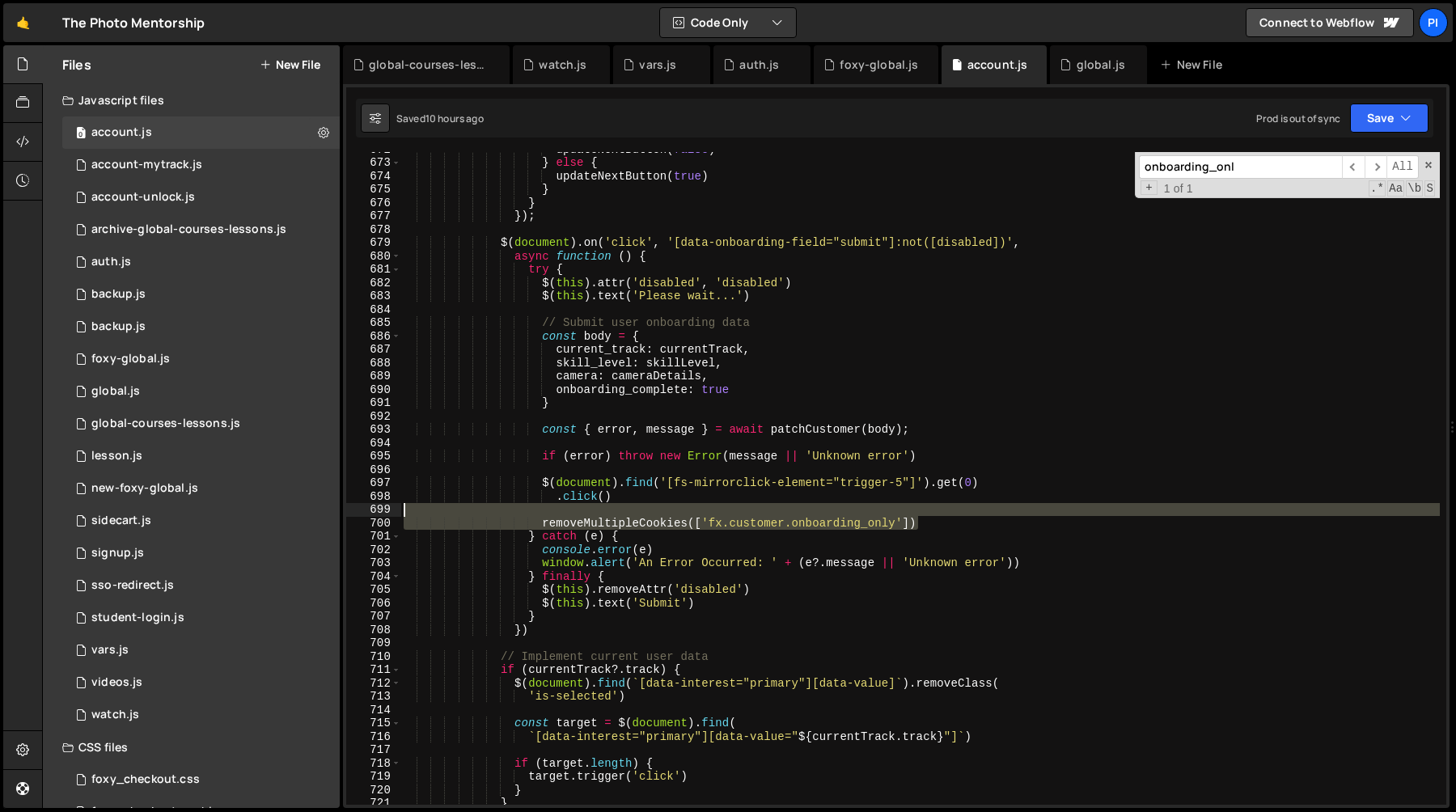
drag, startPoint x: 934, startPoint y: 524, endPoint x: 914, endPoint y: 515, distance: 21.9
click at [914, 515] on div "updateNextButton ( false ) } else { updateNextButton ( true ) } } }) ; $ ( docu…" at bounding box center [920, 481] width 1039 height 679
type textarea "removeMultipleCookies(['fx.customer.onboarding_only'])"
